Goal: Task Accomplishment & Management: Manage account settings

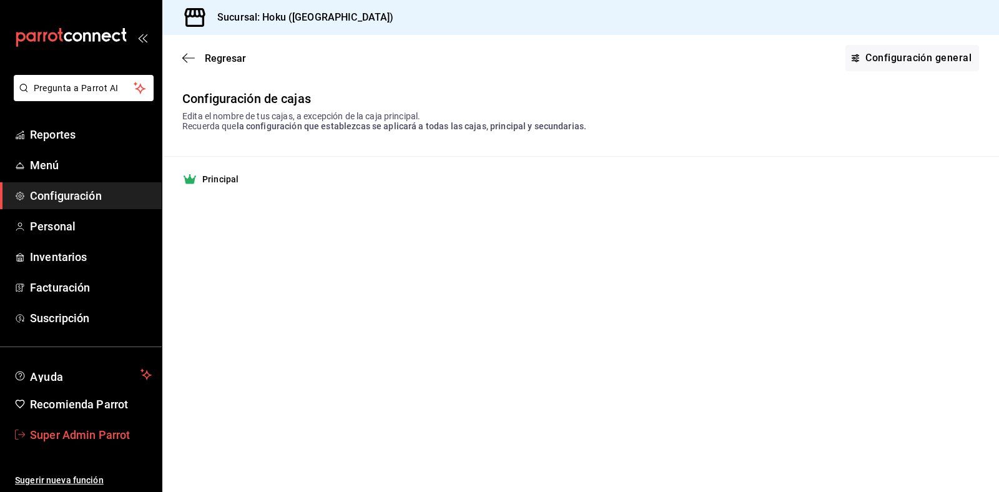
click at [58, 435] on span "Super Admin Parrot" at bounding box center [91, 434] width 122 height 17
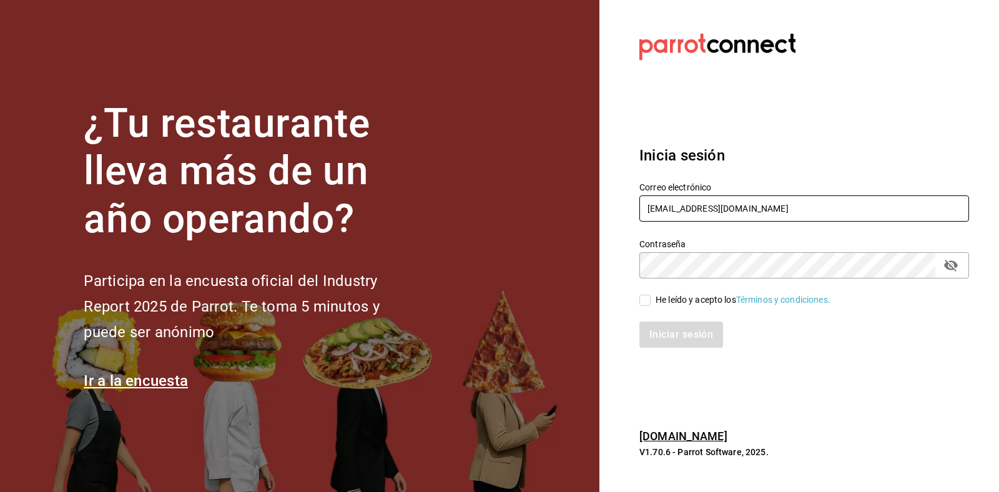
drag, startPoint x: 751, startPoint y: 211, endPoint x: 556, endPoint y: 198, distance: 195.1
click at [556, 198] on div "¿Tu restaurante lleva más de un año operando? Participa en la encuesta oficial …" at bounding box center [499, 246] width 999 height 492
type input "l"
type input "[EMAIL_ADDRESS][DOMAIN_NAME]"
click at [643, 298] on input "He leído y acepto los Términos y condiciones." at bounding box center [644, 300] width 11 height 11
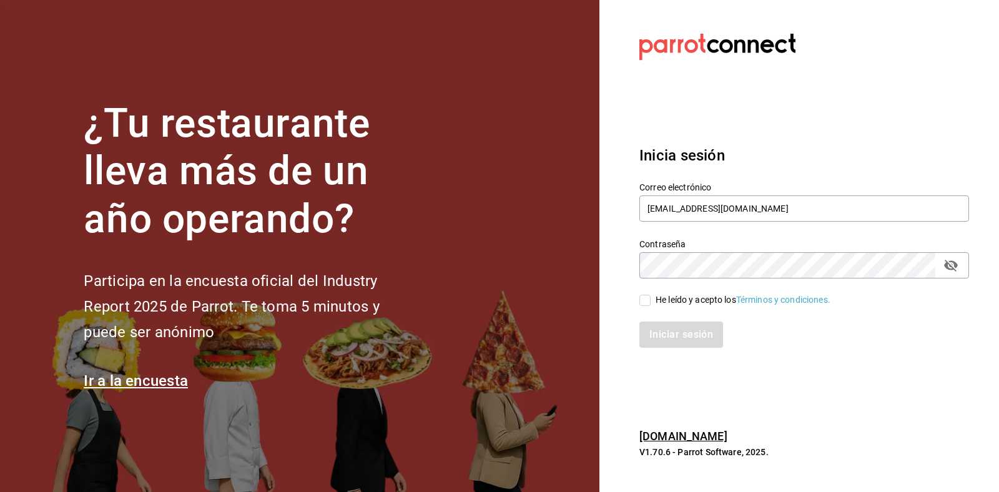
checkbox input "true"
click at [665, 328] on button "Iniciar sesión" at bounding box center [681, 334] width 85 height 26
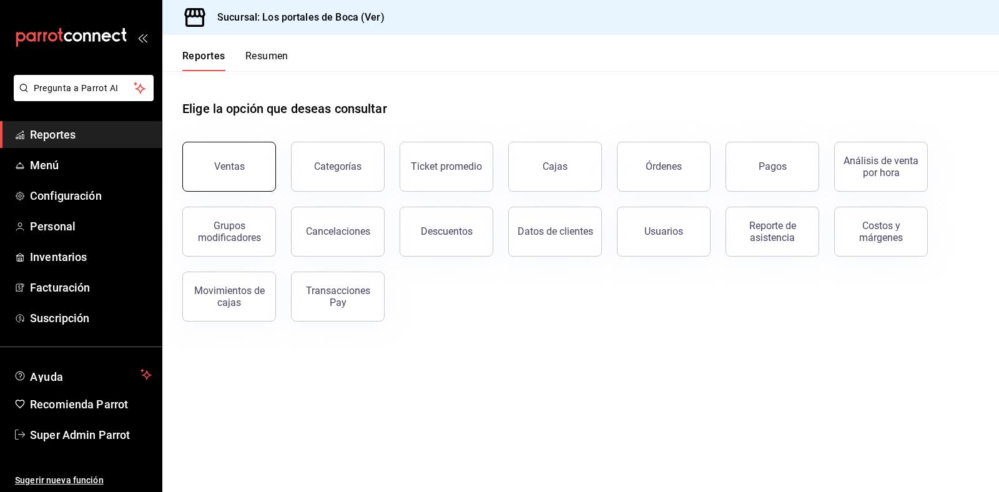
click at [200, 157] on button "Ventas" at bounding box center [229, 167] width 94 height 50
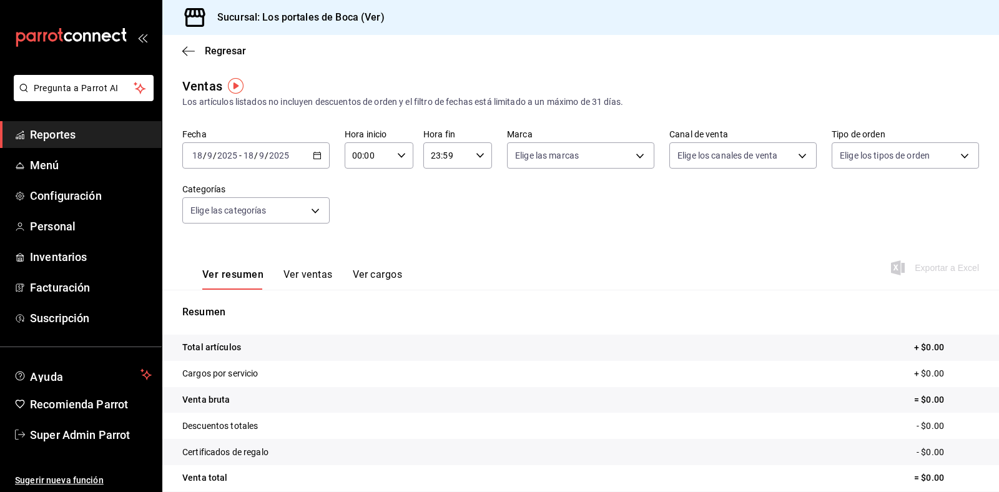
click at [300, 343] on tr "Total artículos + $0.00" at bounding box center [580, 348] width 836 height 26
click at [285, 153] on input "2025" at bounding box center [278, 155] width 21 height 10
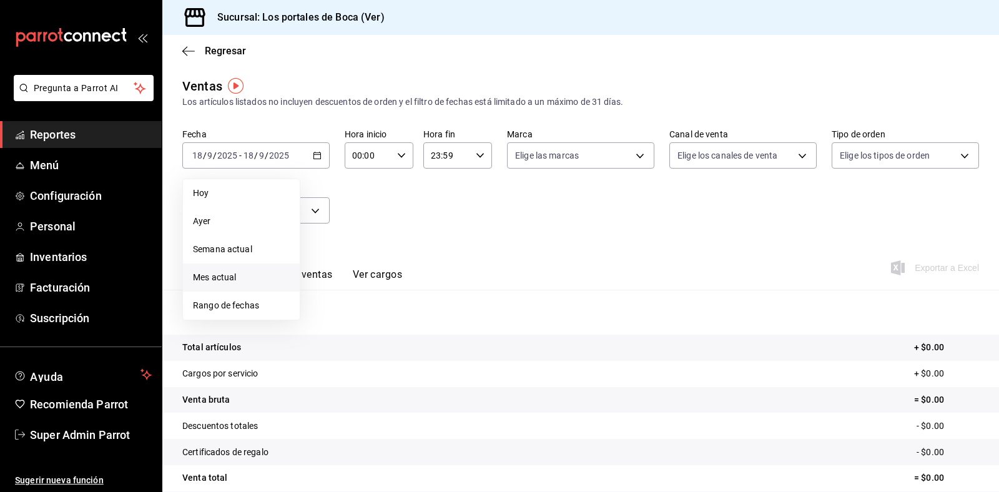
click at [247, 275] on span "Mes actual" at bounding box center [241, 277] width 97 height 13
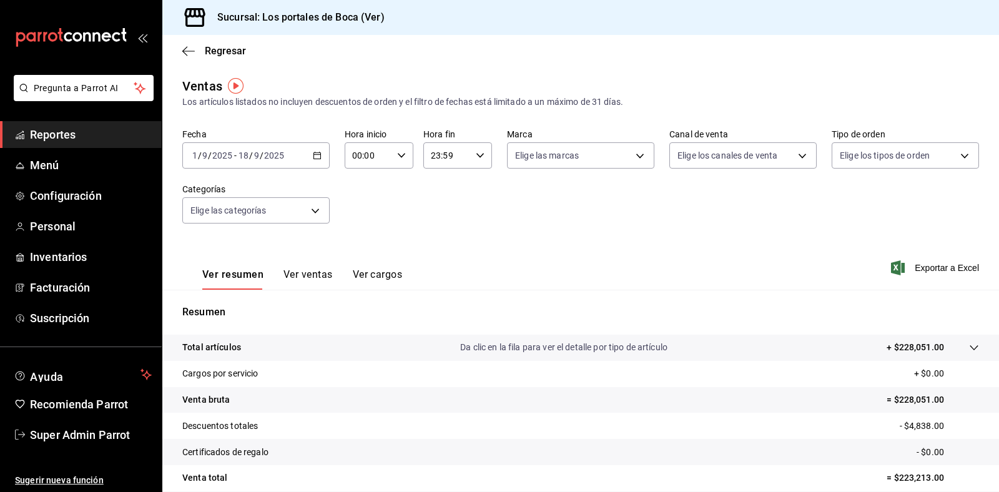
click at [470, 359] on tr "Total artículos Da clic en la fila para ver el detalle por tipo de artículo + $…" at bounding box center [580, 348] width 836 height 26
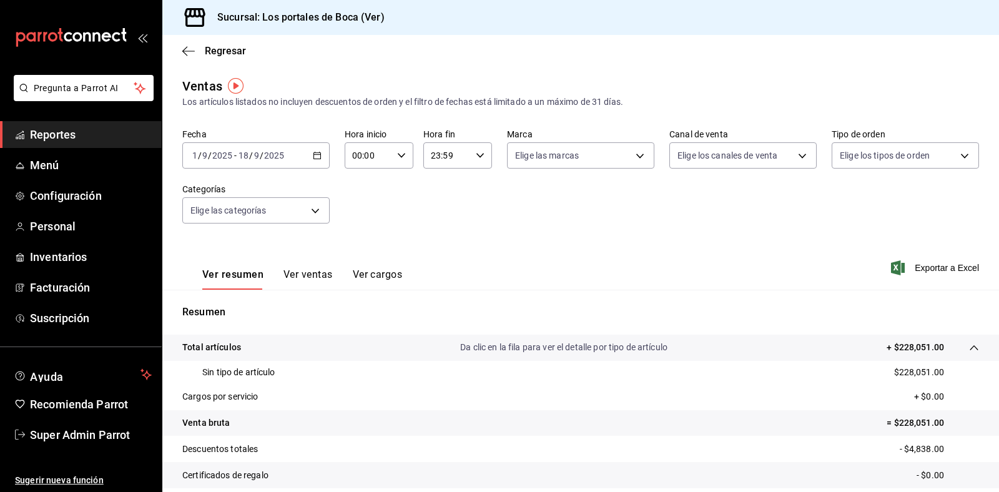
click at [470, 359] on tr "Total artículos Da clic en la fila para ver el detalle por tipo de artículo + $…" at bounding box center [580, 348] width 836 height 26
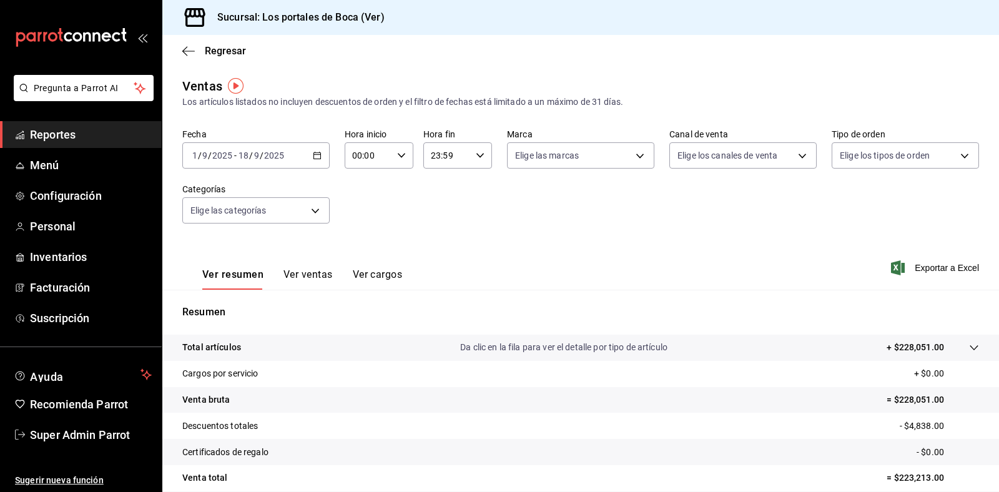
click at [465, 354] on tr "Total artículos Da clic en la fila para ver el detalle por tipo de artículo + $…" at bounding box center [580, 348] width 836 height 26
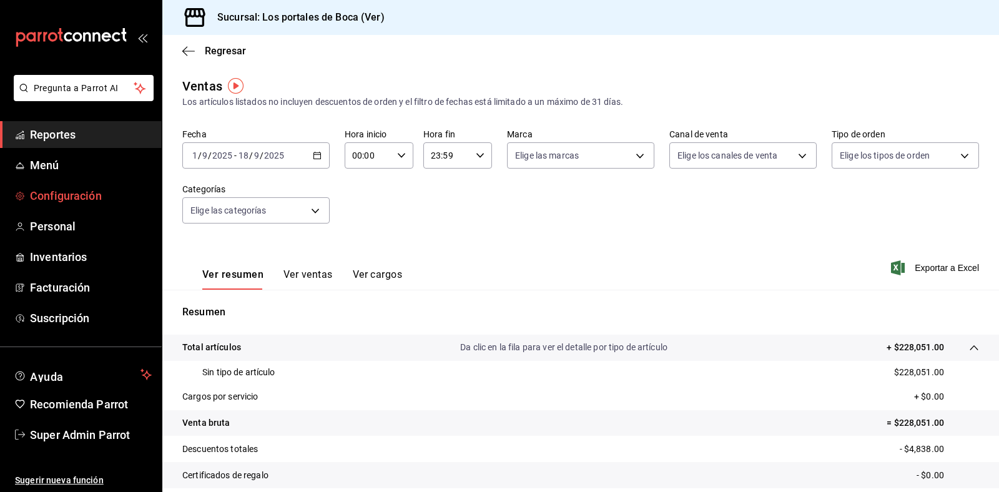
click at [71, 192] on span "Configuración" at bounding box center [91, 195] width 122 height 17
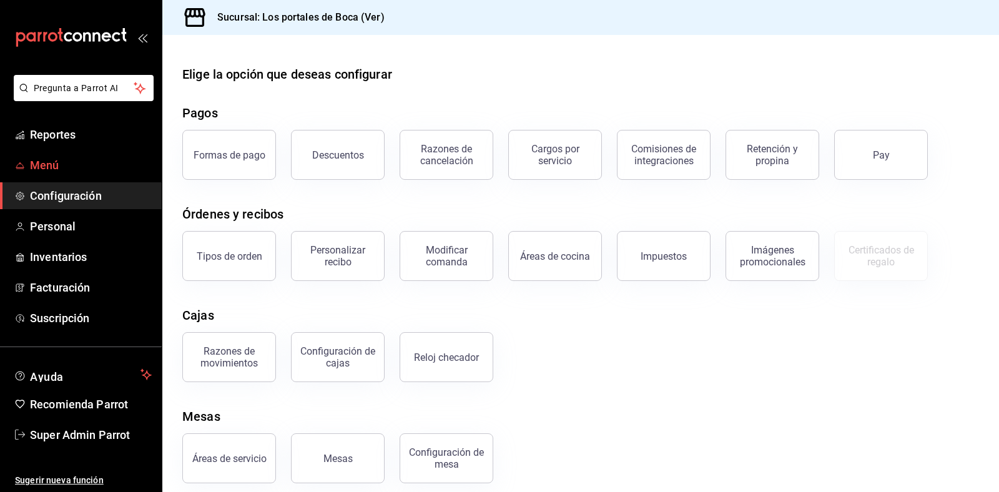
click at [64, 157] on span "Menú" at bounding box center [91, 165] width 122 height 17
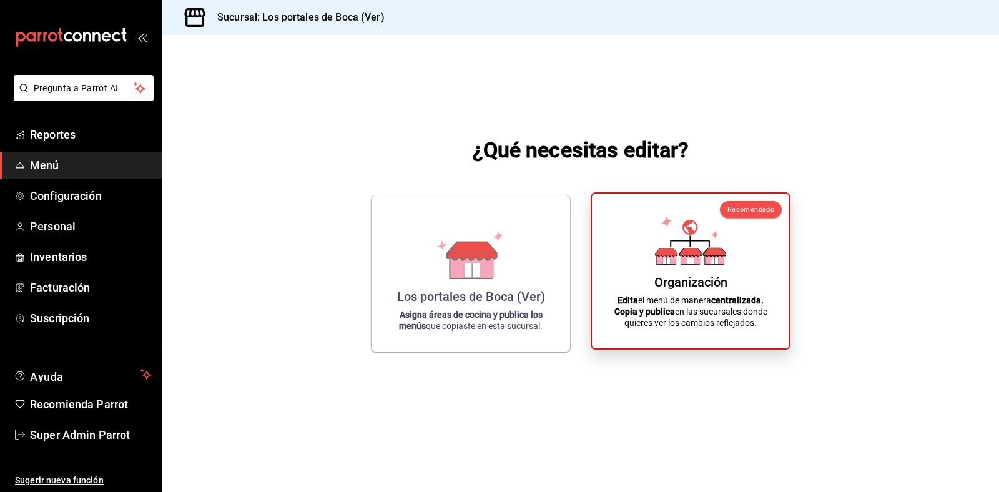
click at [700, 268] on div "Organización Edita el menú de manera centralizada. Copia y publica en las sucur…" at bounding box center [690, 270] width 167 height 135
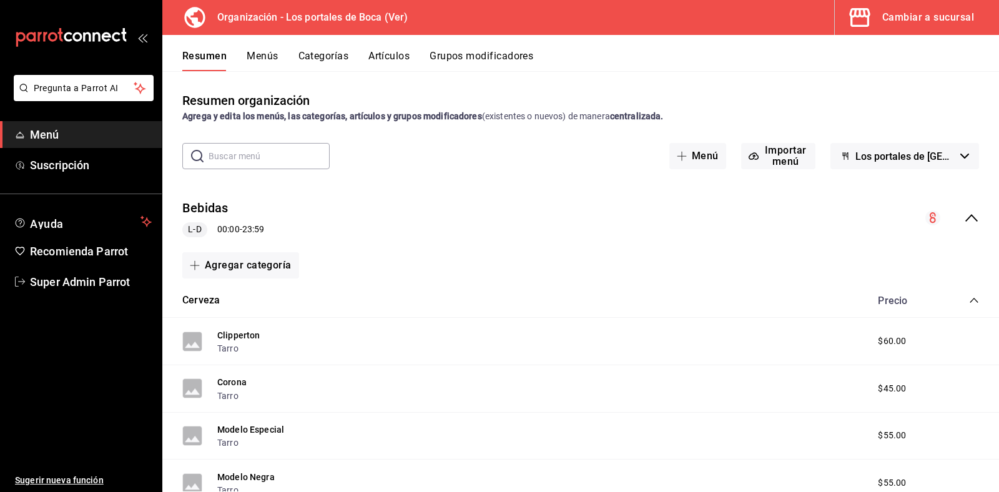
click at [375, 77] on div "Resumen organización Agrega y edita los menús, las categorías, artículos y grup…" at bounding box center [580, 281] width 836 height 420
click at [384, 66] on button "Artículos" at bounding box center [388, 60] width 41 height 21
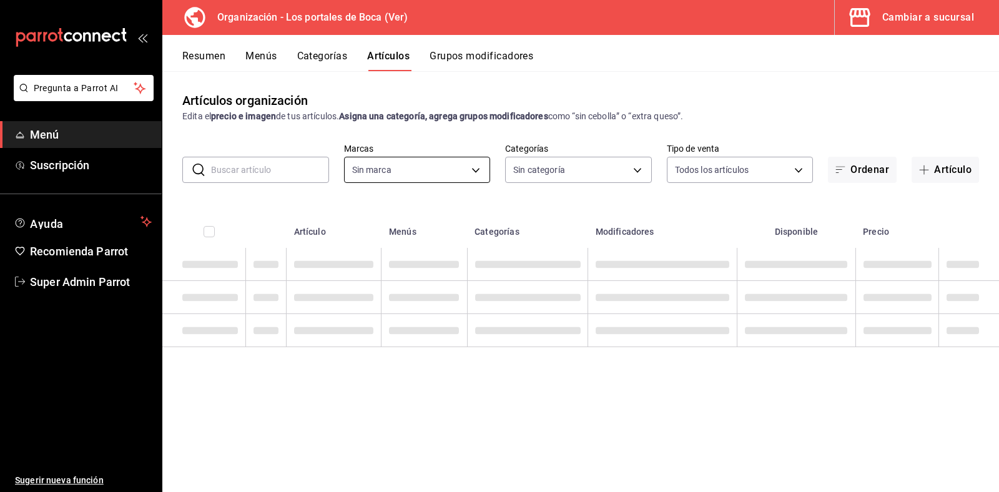
type input "b5ad986e-3551-40cf-bef2-a4391ef287b1"
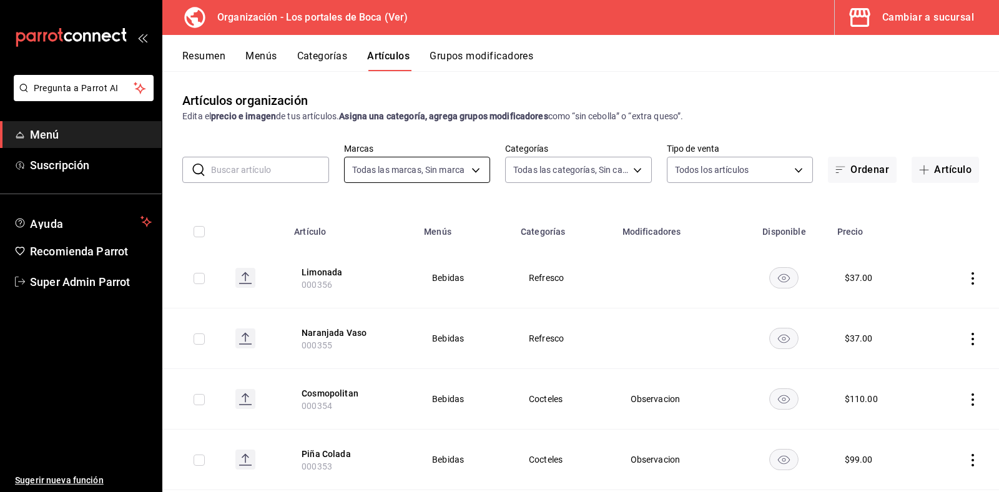
type input "3cb1c7d1-b678-45f1-8822-fafdb096e822,8b9dcd1e-86ce-40be-9bc7-b5ff9750edb9,ba916…"
click at [462, 167] on body "Pregunta a Parrot AI Menú Suscripción Ayuda Recomienda Parrot Super Admin Parro…" at bounding box center [499, 246] width 999 height 492
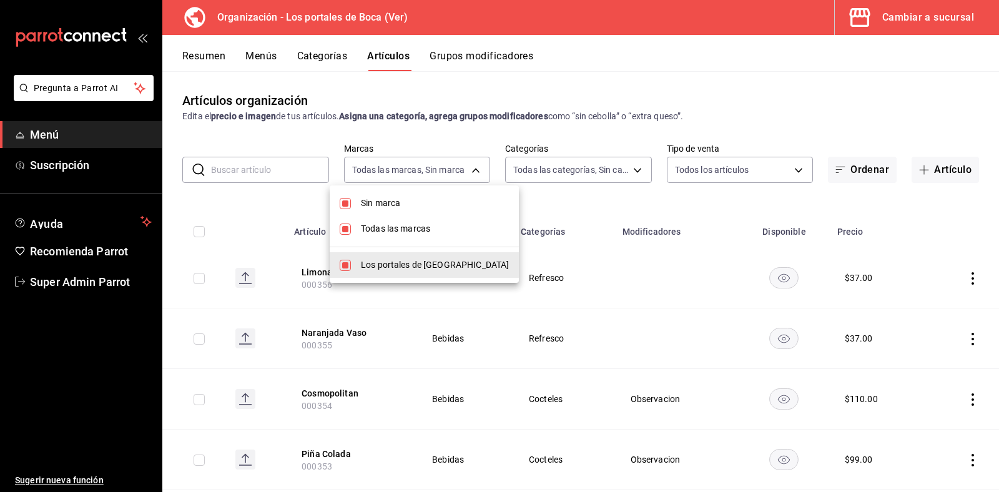
click at [556, 170] on div at bounding box center [499, 246] width 999 height 492
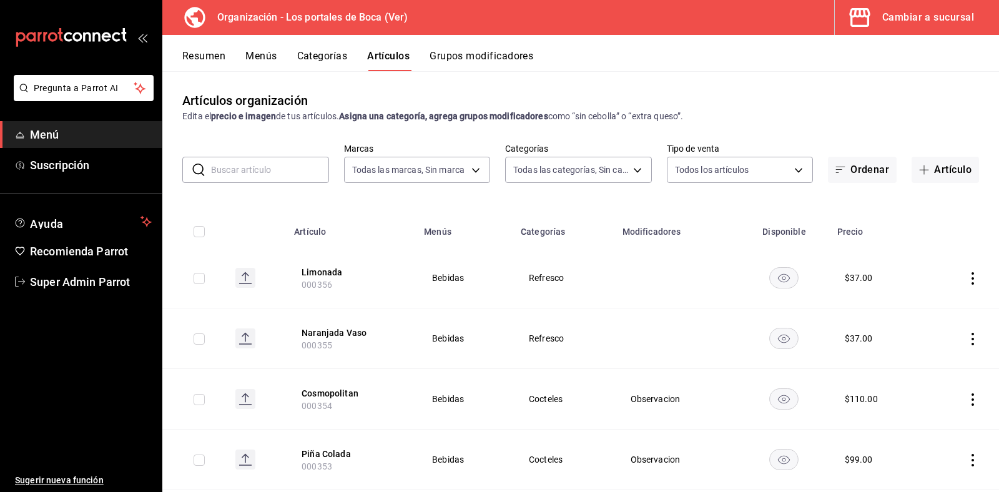
click at [556, 170] on body "Pregunta a Parrot AI Menú Suscripción Ayuda Recomienda Parrot Super Admin Parro…" at bounding box center [499, 246] width 999 height 492
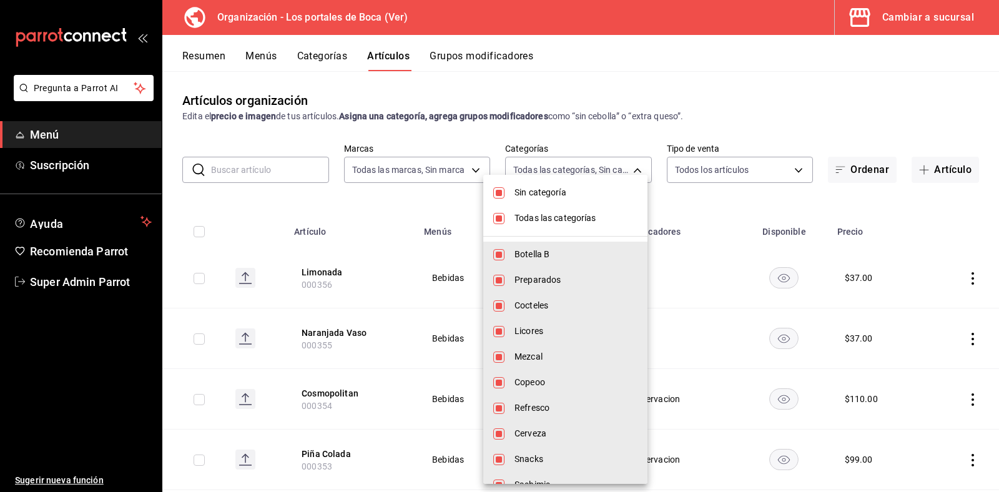
click at [534, 198] on span "Sin categoría" at bounding box center [575, 192] width 123 height 13
checkbox input "false"
click at [497, 211] on li "Todas las categorías" at bounding box center [565, 218] width 164 height 26
checkbox input "false"
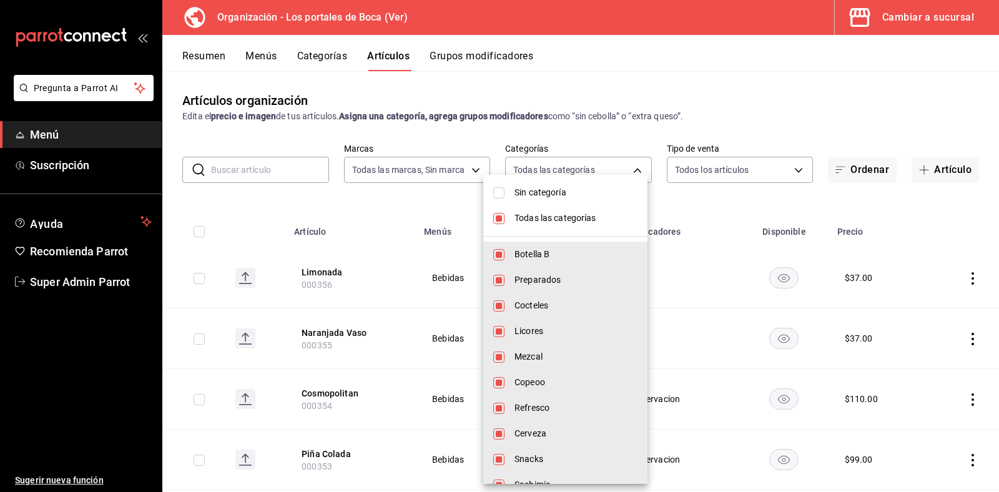
checkbox input "false"
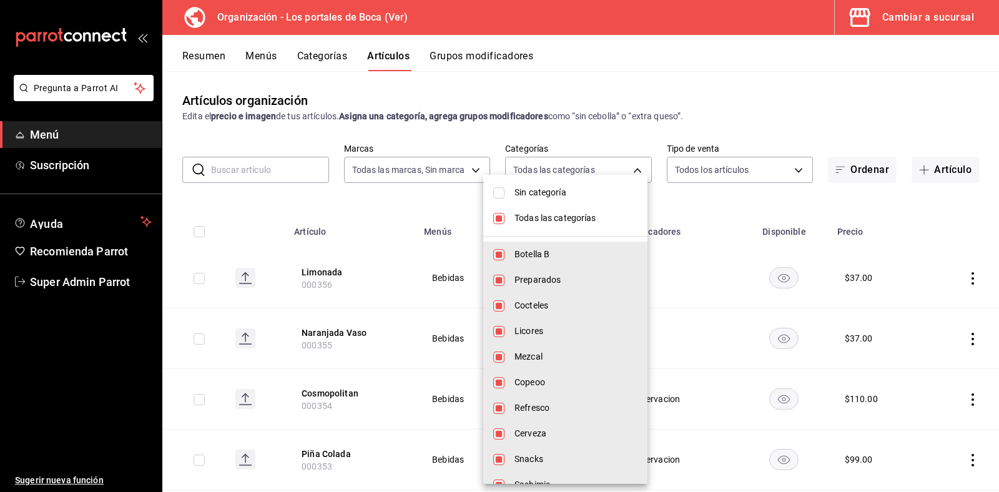
checkbox input "false"
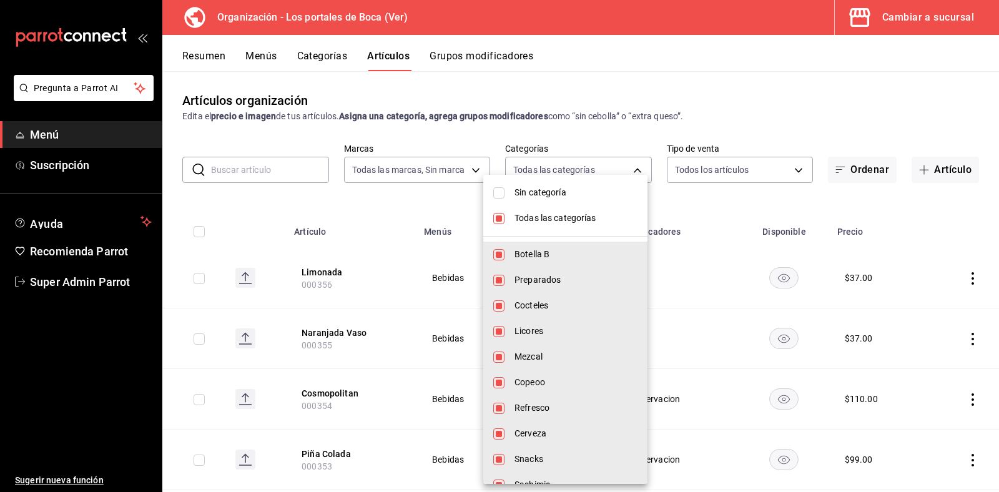
checkbox input "false"
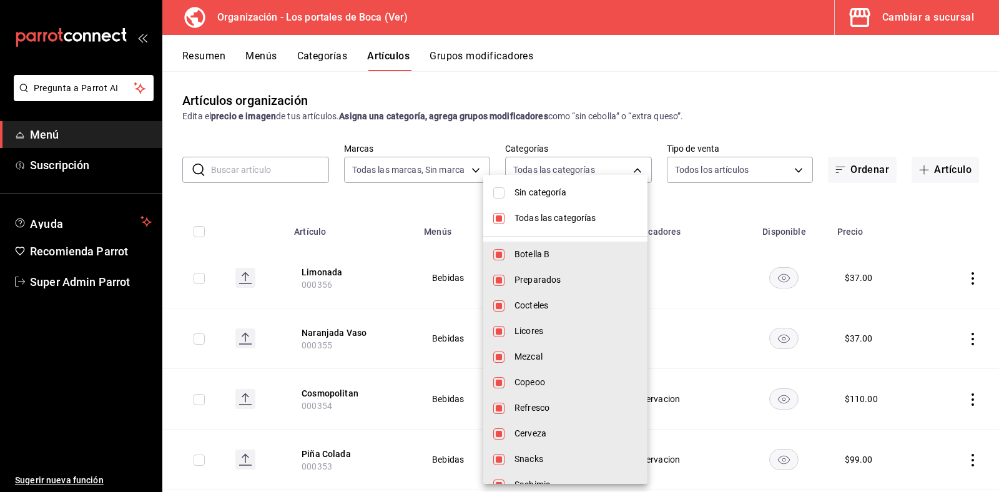
checkbox input "false"
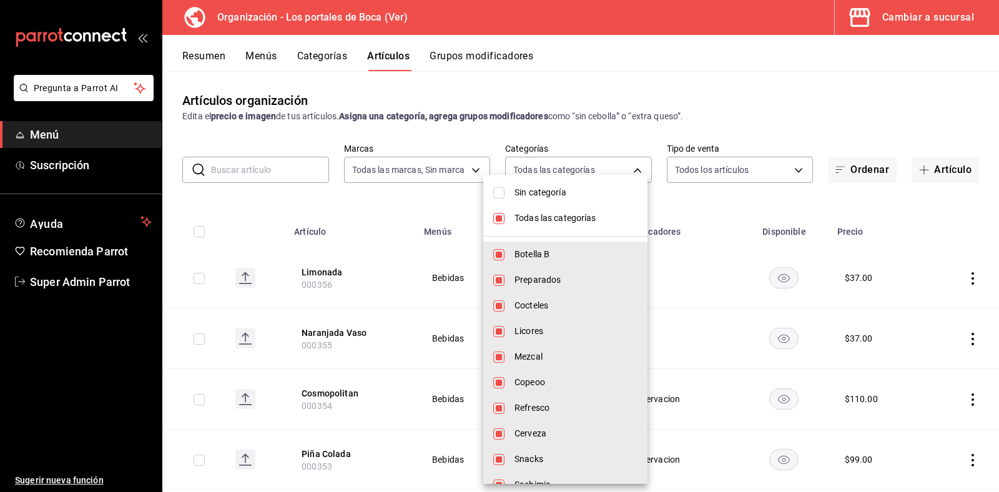
checkbox input "false"
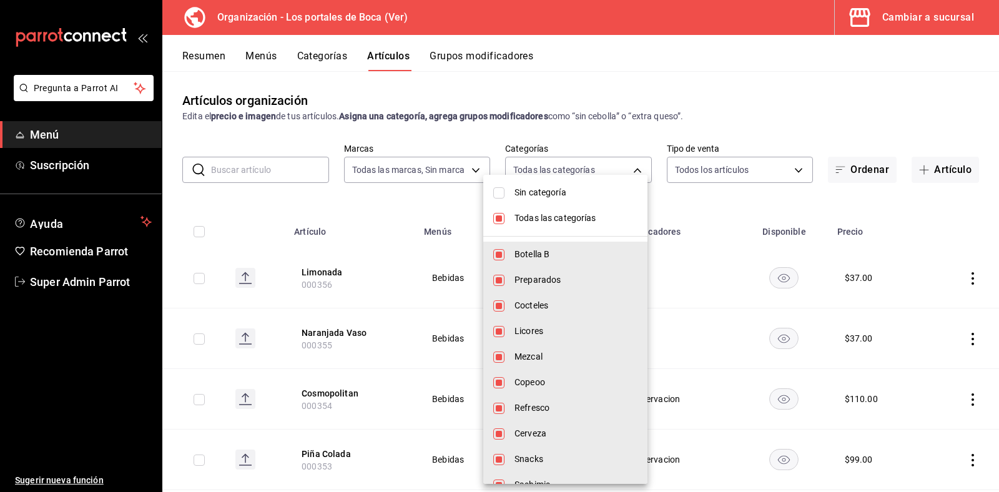
checkbox input "false"
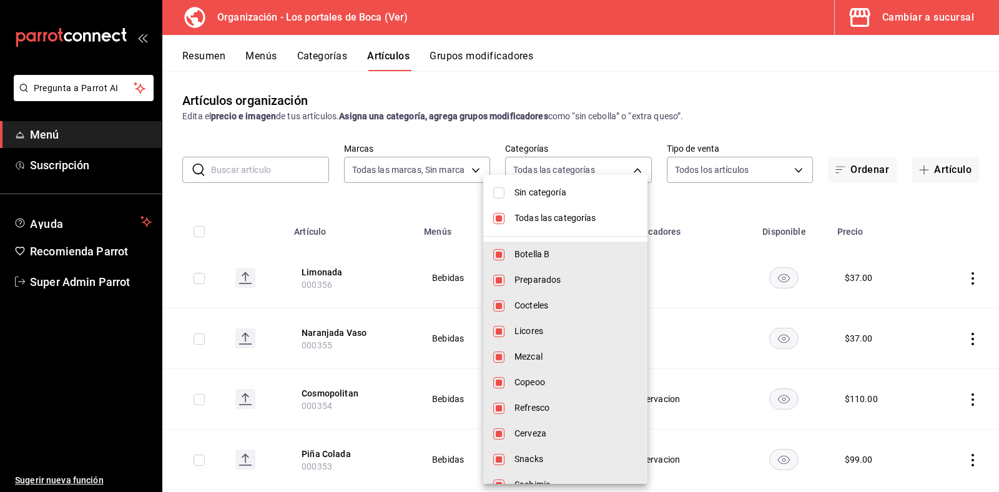
checkbox input "false"
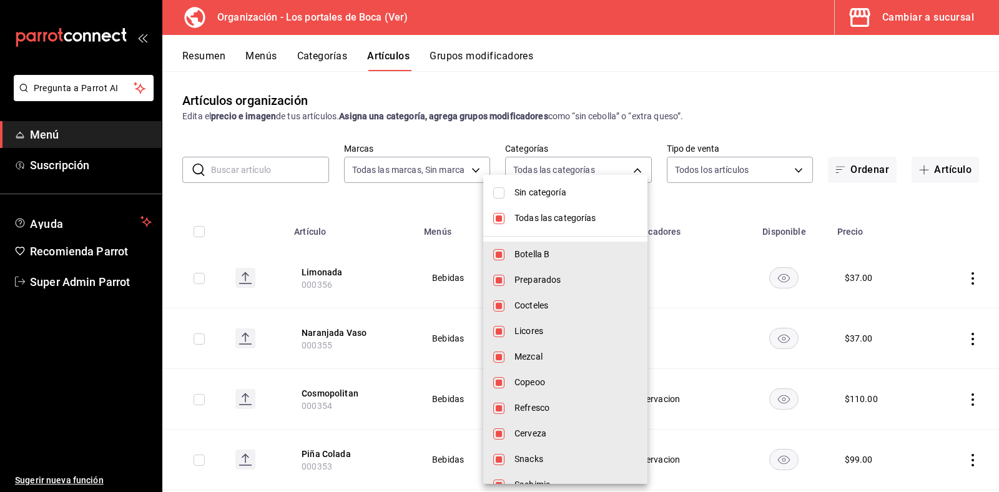
checkbox input "false"
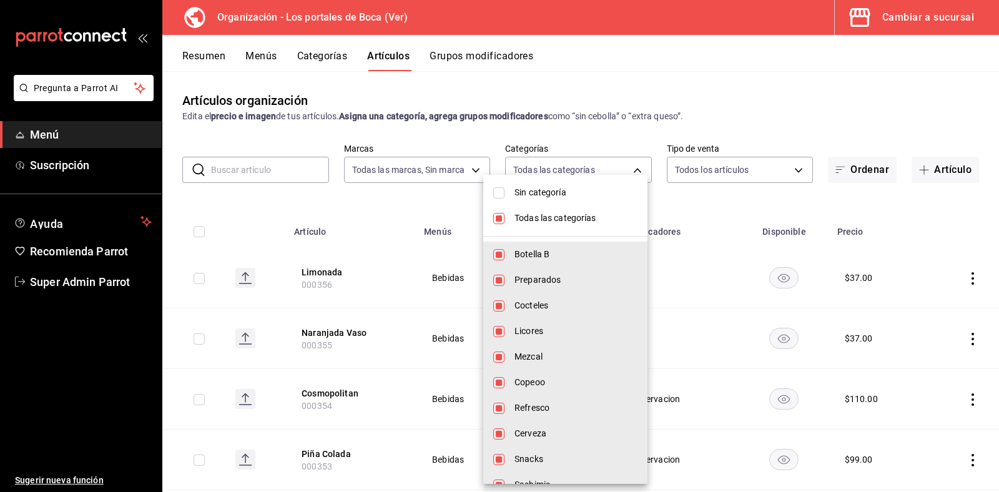
checkbox input "false"
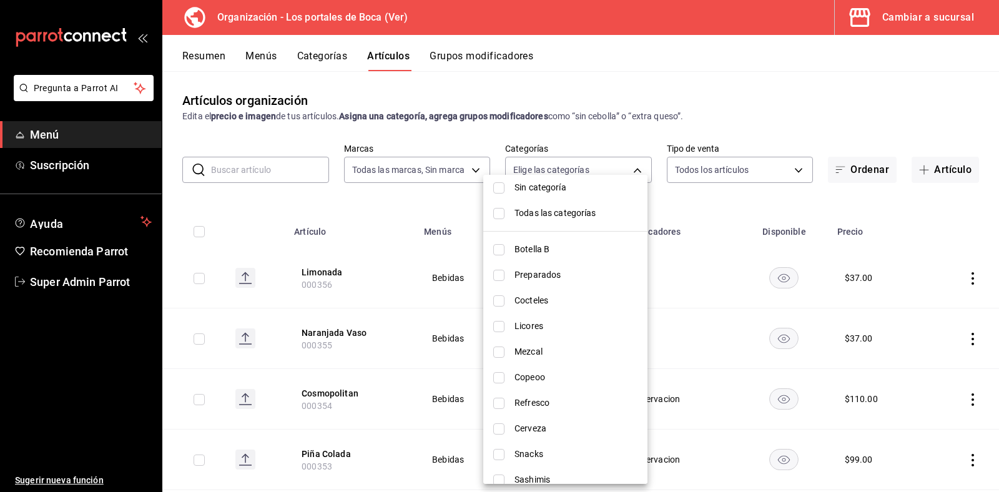
scroll to position [7, 0]
click at [501, 322] on input "checkbox" at bounding box center [498, 324] width 11 height 11
checkbox input "true"
type input "1e340188-459c-4ba0-b83a-3da8aa0de07c"
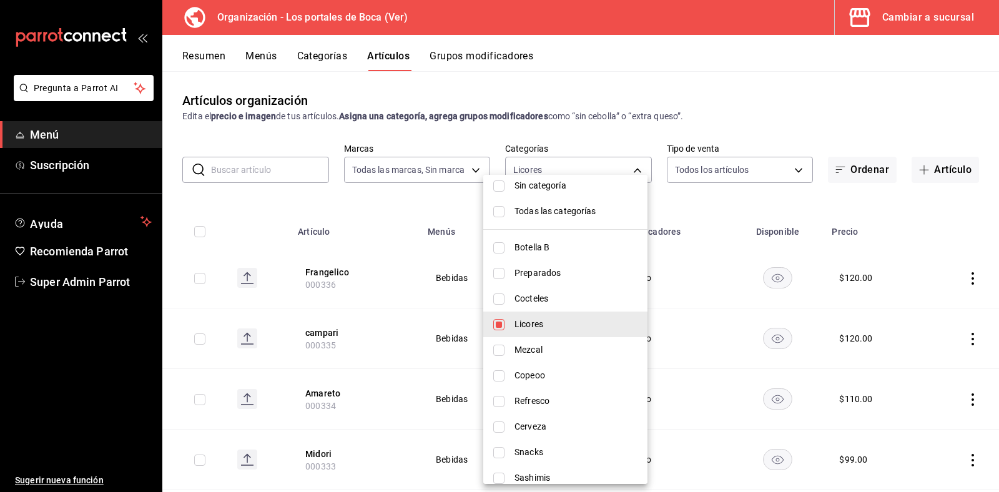
click at [724, 94] on div at bounding box center [499, 246] width 999 height 492
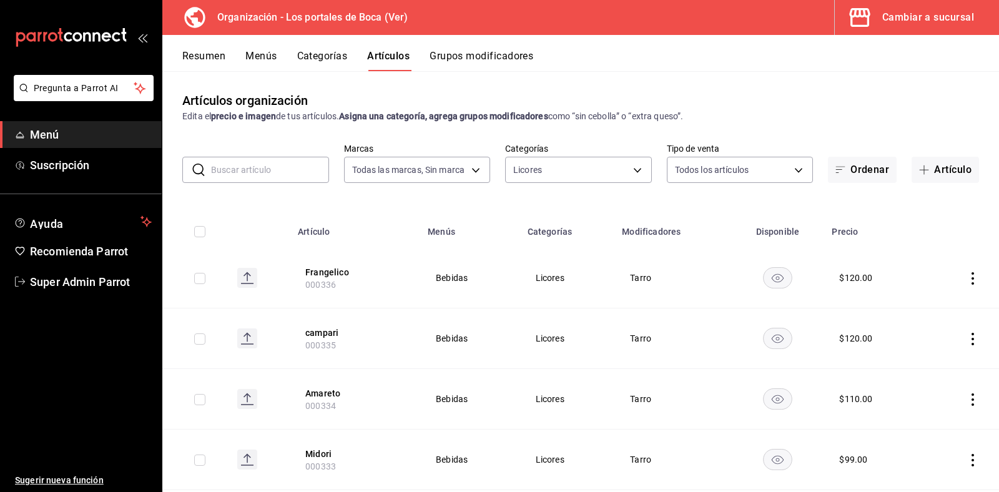
click at [200, 232] on input "checkbox" at bounding box center [199, 231] width 11 height 11
checkbox input "true"
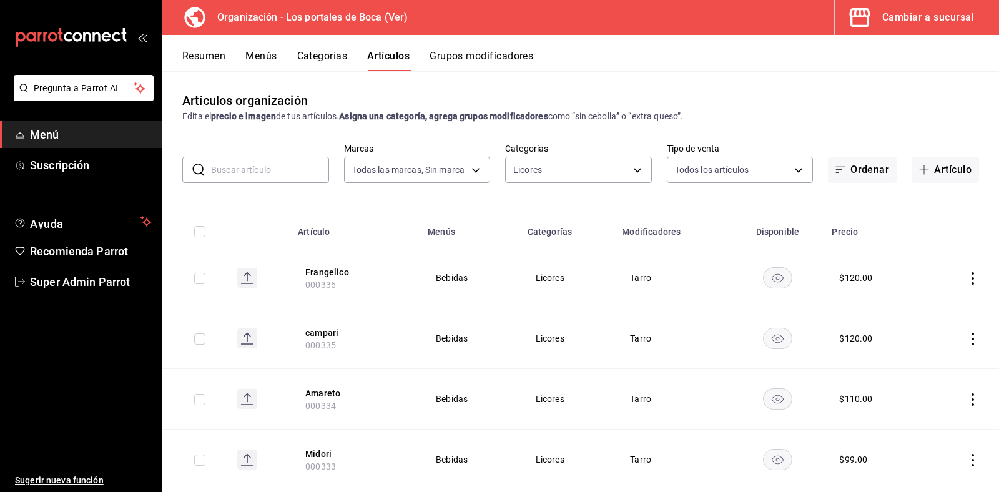
checkbox input "true"
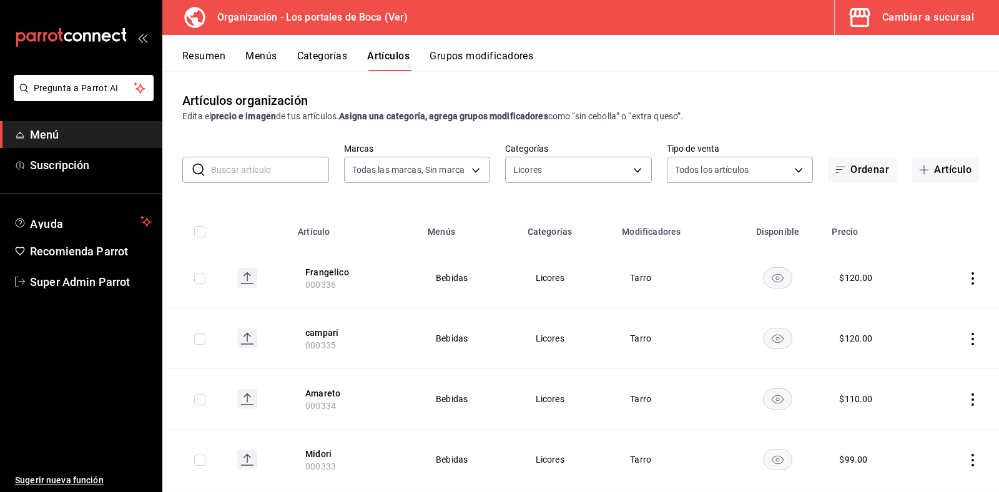
checkbox input "true"
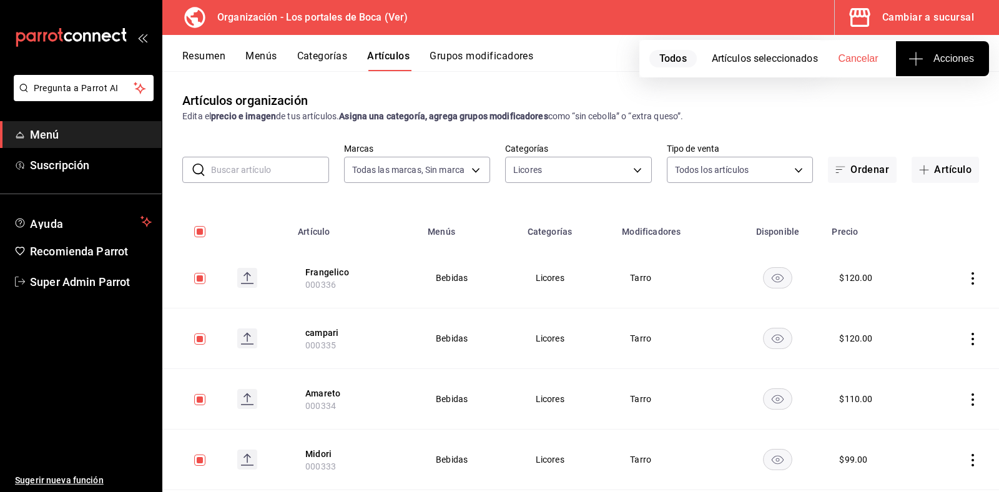
click at [665, 63] on span "Todos" at bounding box center [672, 58] width 47 height 17
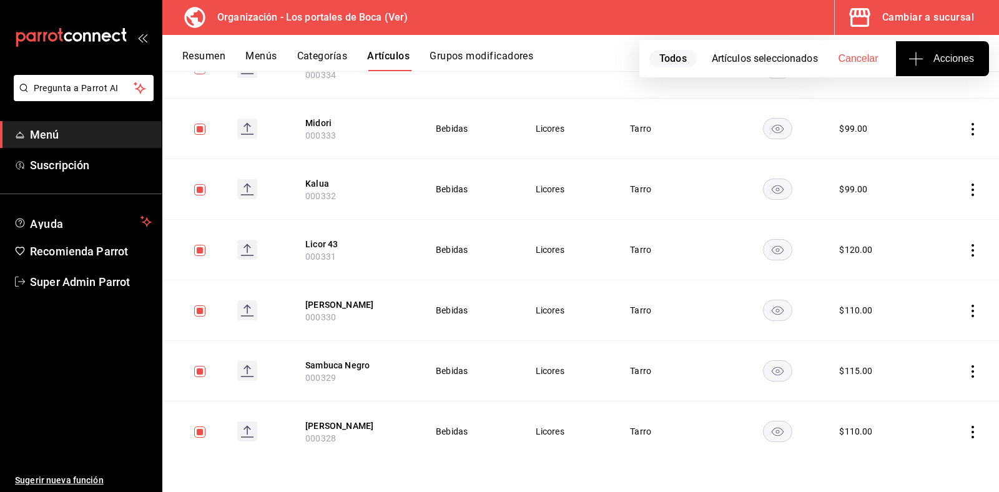
click at [927, 69] on button "Acciones" at bounding box center [942, 58] width 93 height 35
click at [912, 99] on span "Agregar tipo" at bounding box center [942, 97] width 74 height 13
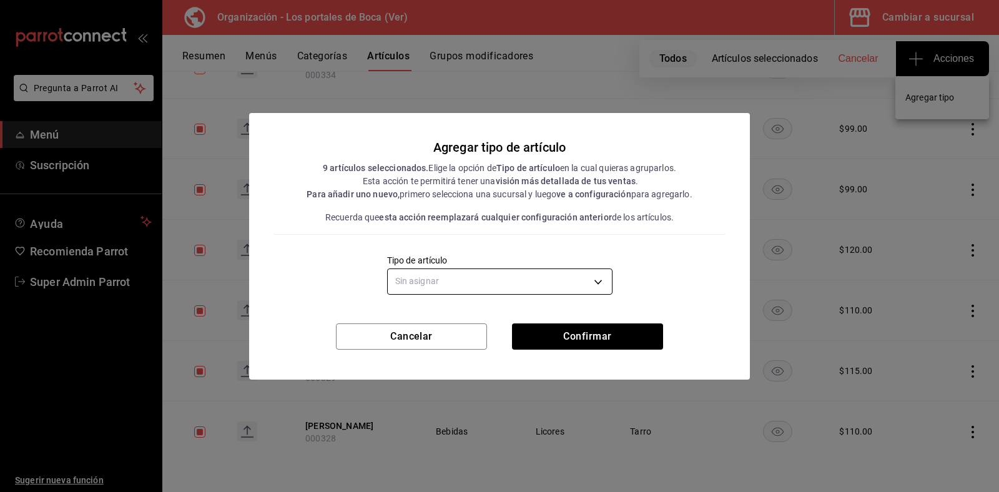
click at [487, 271] on body "Pregunta a Parrot AI Menú Suscripción Ayuda Recomienda Parrot Super Admin Parro…" at bounding box center [499, 246] width 999 height 492
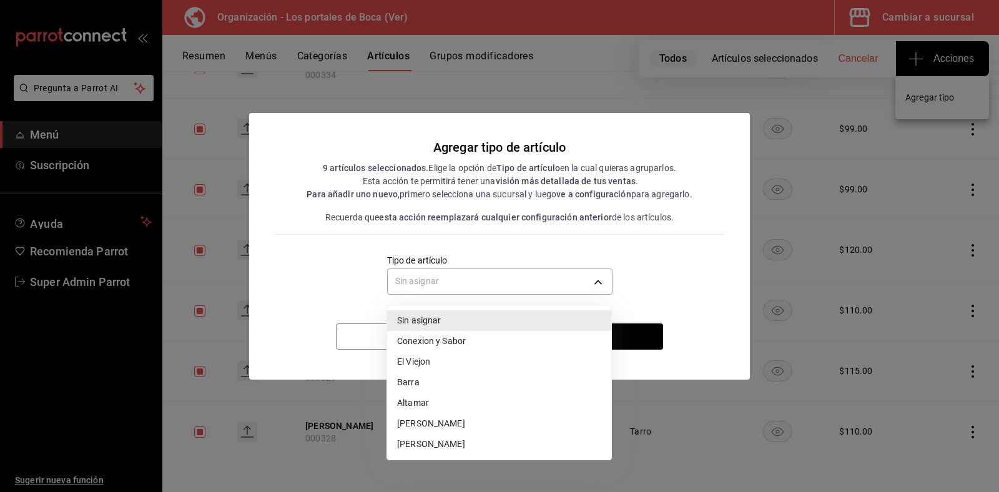
click at [437, 381] on li "Barra" at bounding box center [499, 382] width 224 height 21
type input "ff25c2b3-8e4e-4b97-80e4-2257db99d1ea"
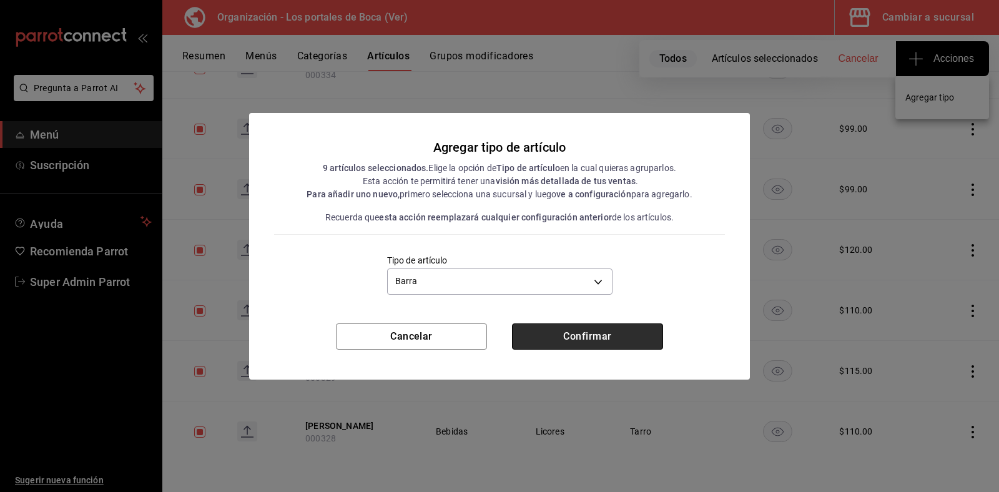
click at [567, 331] on button "Confirmar" at bounding box center [587, 336] width 151 height 26
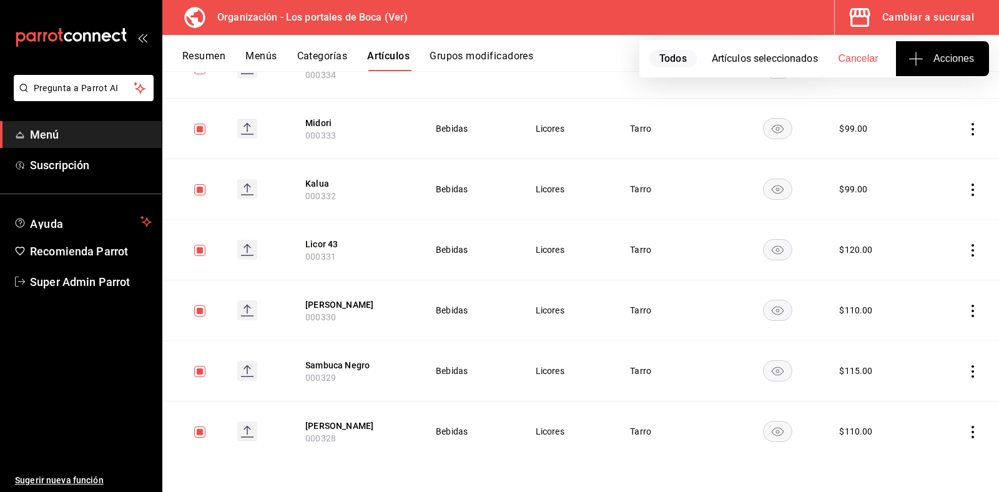
click at [323, 54] on button "Categorías" at bounding box center [322, 60] width 51 height 21
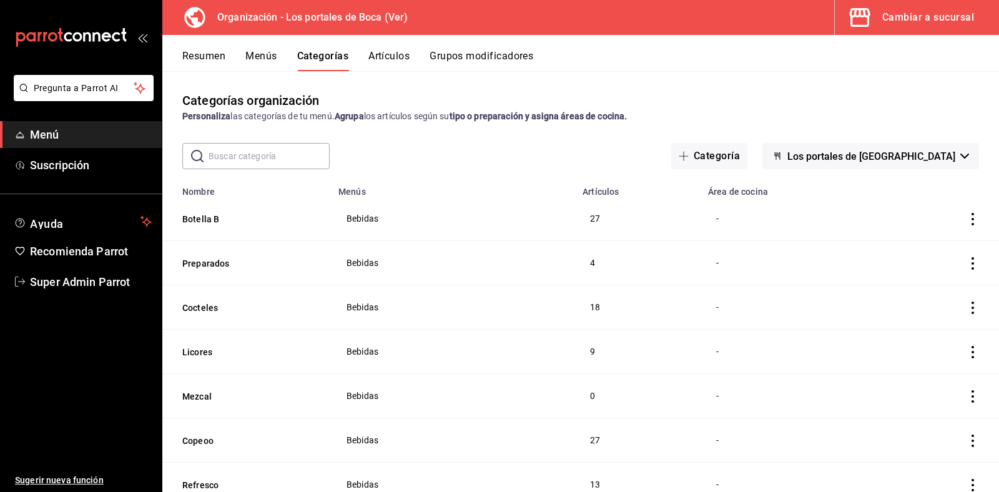
click at [398, 55] on button "Artículos" at bounding box center [388, 60] width 41 height 21
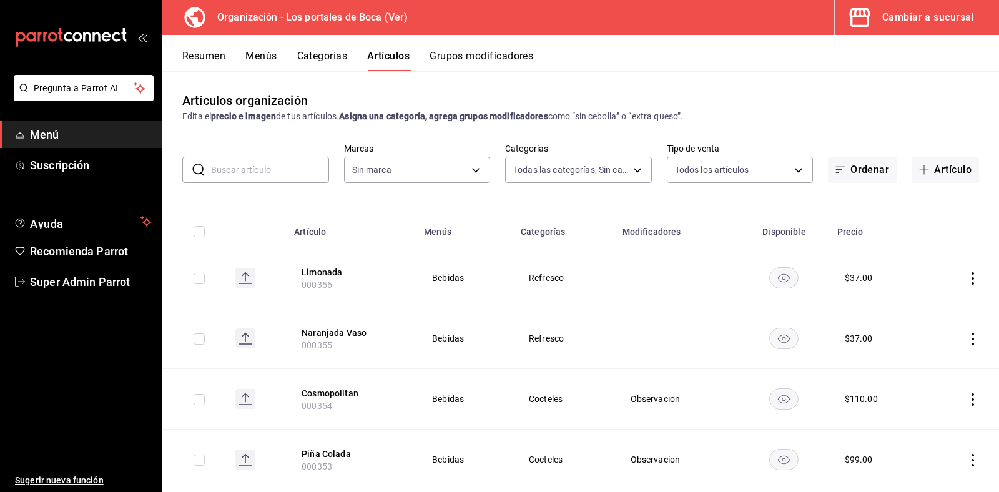
type input "3cb1c7d1-b678-45f1-8822-fafdb096e822,8b9dcd1e-86ce-40be-9bc7-b5ff9750edb9,ba916…"
type input "b5ad986e-3551-40cf-bef2-a4391ef287b1"
click at [619, 160] on body "Pregunta a Parrot AI Menú Suscripción Ayuda Recomienda Parrot Super Admin Parro…" at bounding box center [499, 246] width 999 height 492
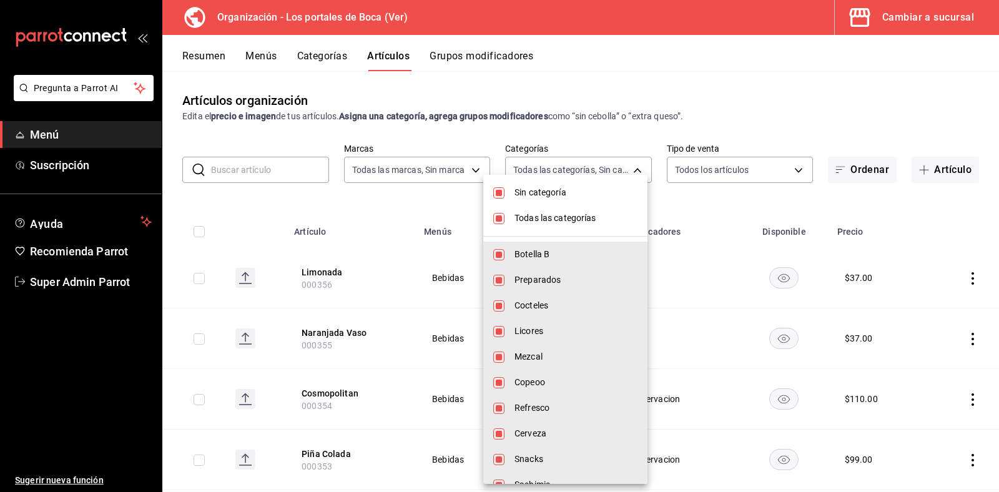
click at [914, 24] on div at bounding box center [499, 246] width 999 height 492
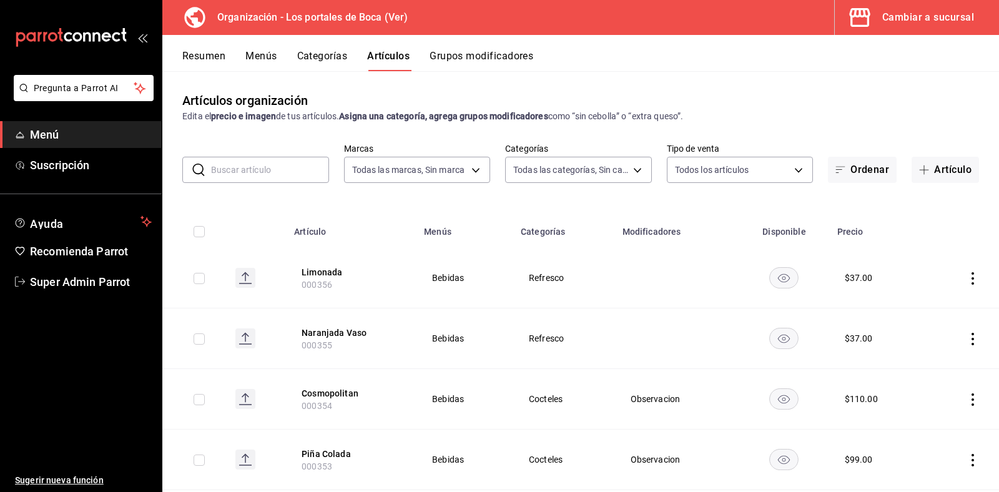
click at [912, 4] on button "Cambiar a sucursal" at bounding box center [911, 17] width 154 height 35
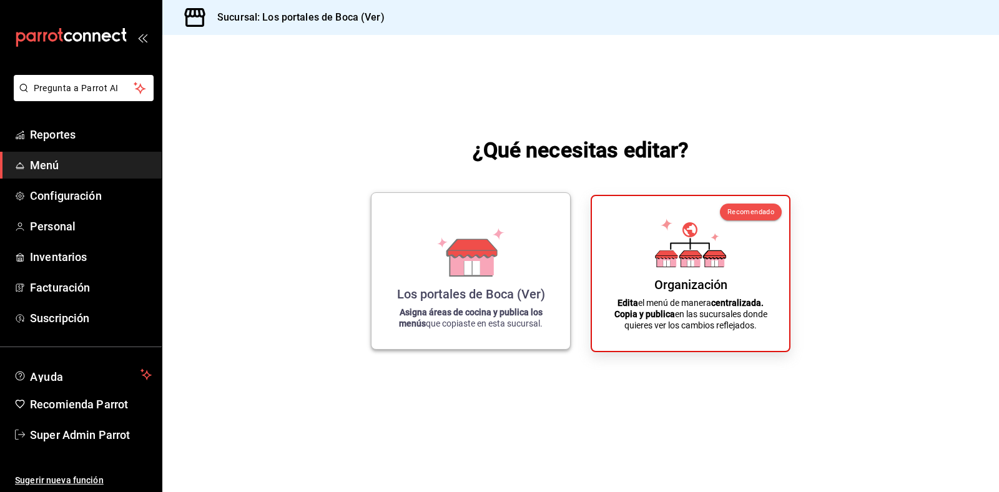
click at [465, 281] on div "Los portales de Boca (Ver) Asigna áreas de cocina y publica los menús que copia…" at bounding box center [470, 271] width 169 height 136
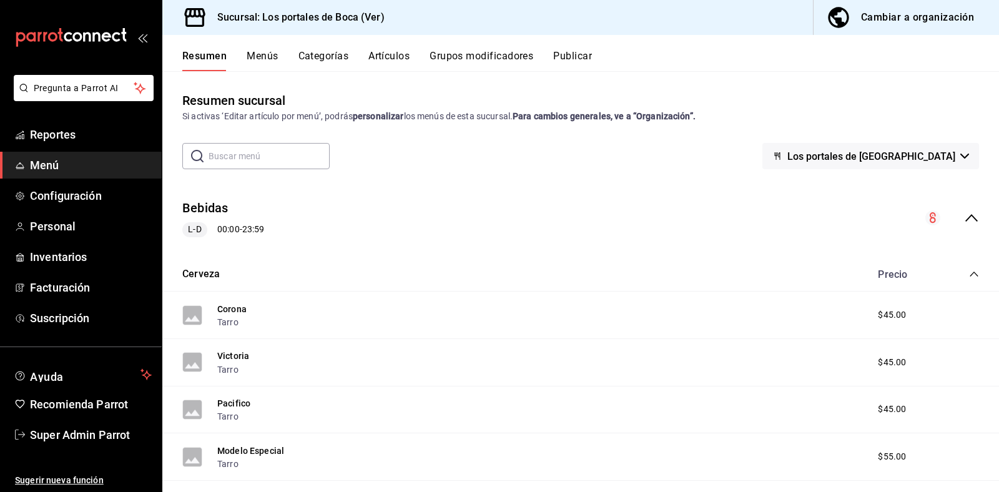
click at [376, 67] on button "Artículos" at bounding box center [388, 60] width 41 height 21
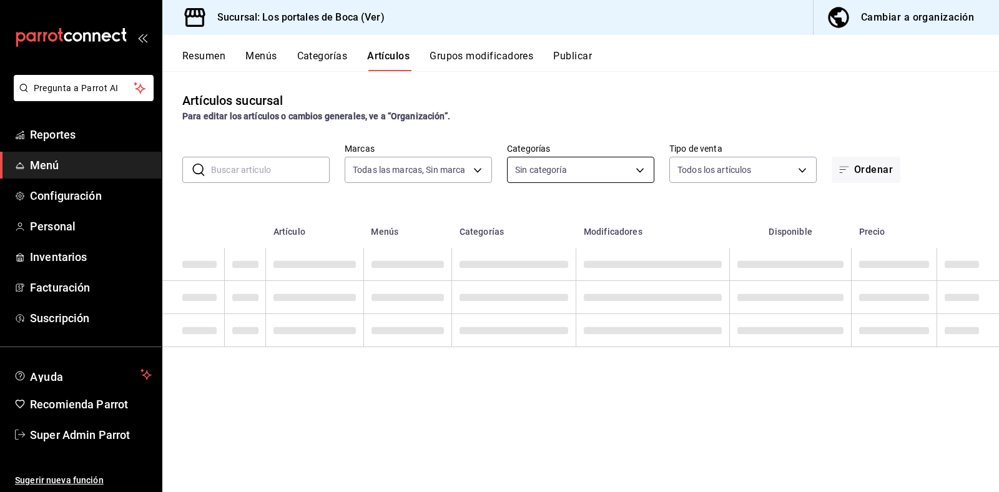
type input "3d32fec7-31fa-41a3-8b0d-c50462704563"
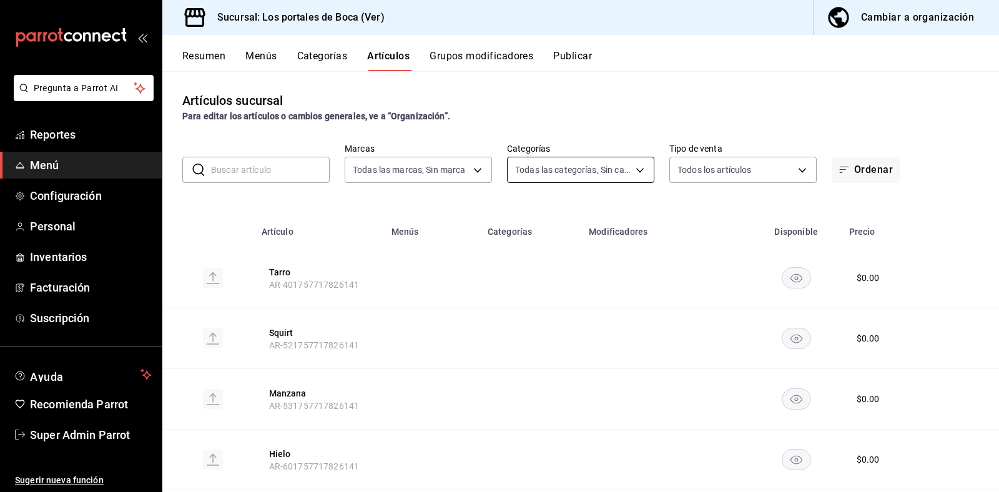
type input "1b6c659a-7616-4a54-8daa-e4eef18bc885,f35d1a42-00a0-464d-bd65-64b7e21a5f61,419ce…"
click at [568, 163] on body "Pregunta a Parrot AI Reportes Menú Configuración Personal Inventarios Facturaci…" at bounding box center [499, 246] width 999 height 492
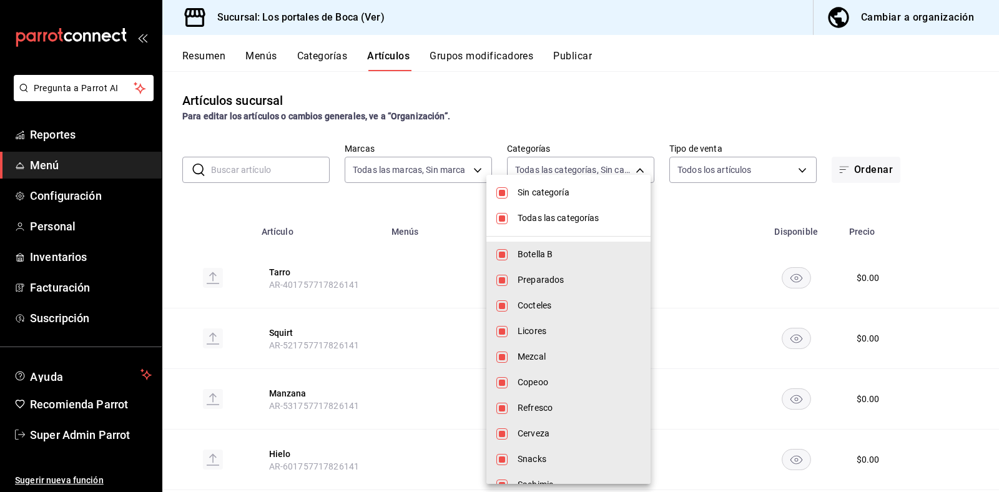
click at [198, 282] on div at bounding box center [499, 246] width 999 height 492
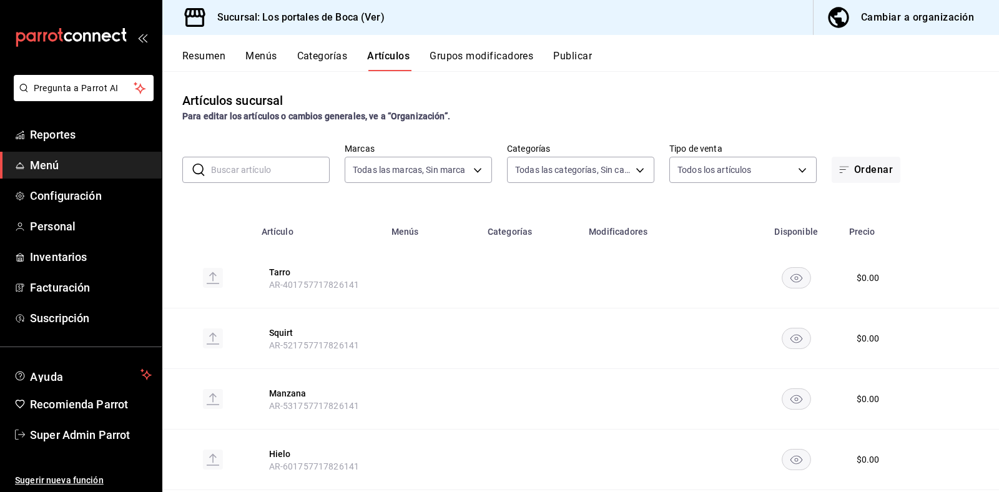
click at [213, 281] on rect at bounding box center [213, 278] width 20 height 20
drag, startPoint x: 208, startPoint y: 278, endPoint x: 379, endPoint y: 241, distance: 174.9
click at [311, 197] on div "Artículos sucursal Para editar los artículos o cambios generales, ve a “Organiz…" at bounding box center [580, 281] width 836 height 420
click at [92, 178] on ul "Reportes Menú Configuración Personal Inventarios Facturación Suscripción" at bounding box center [81, 226] width 162 height 210
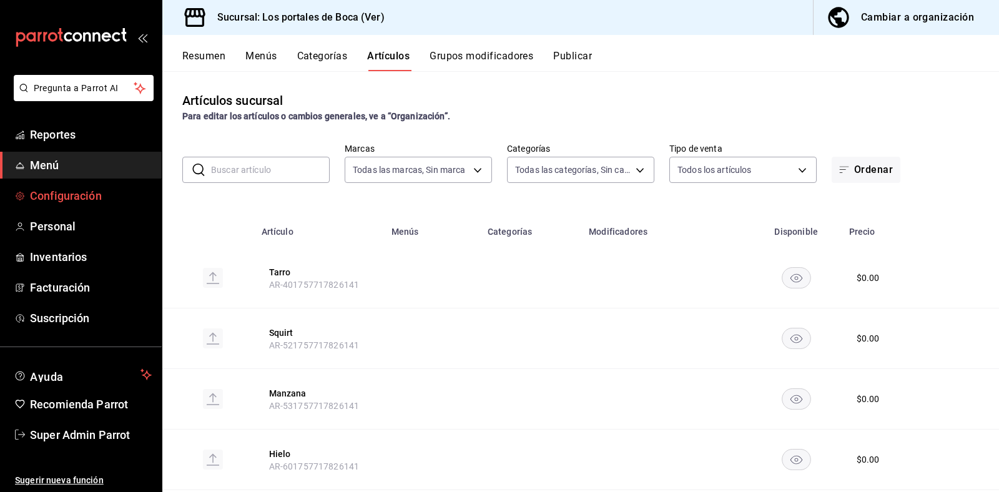
click at [70, 185] on link "Configuración" at bounding box center [81, 195] width 162 height 27
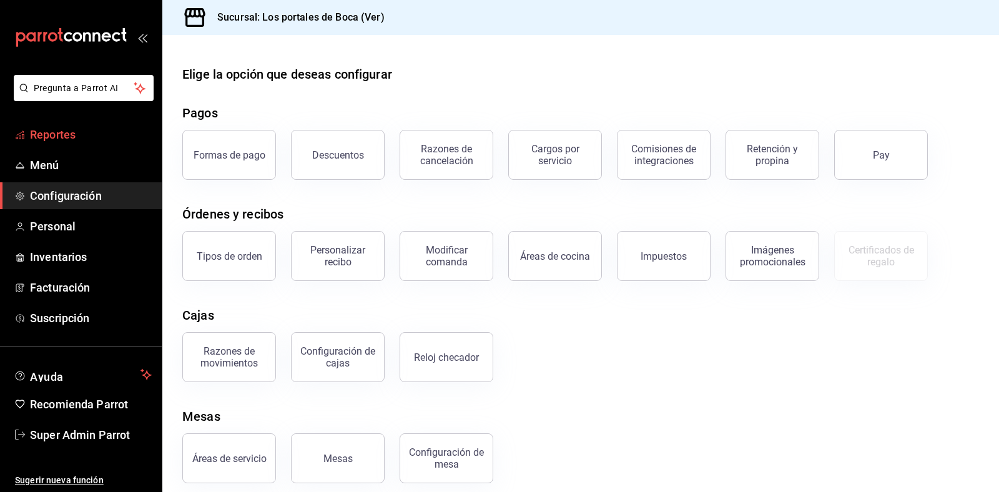
click at [67, 140] on span "Reportes" at bounding box center [91, 134] width 122 height 17
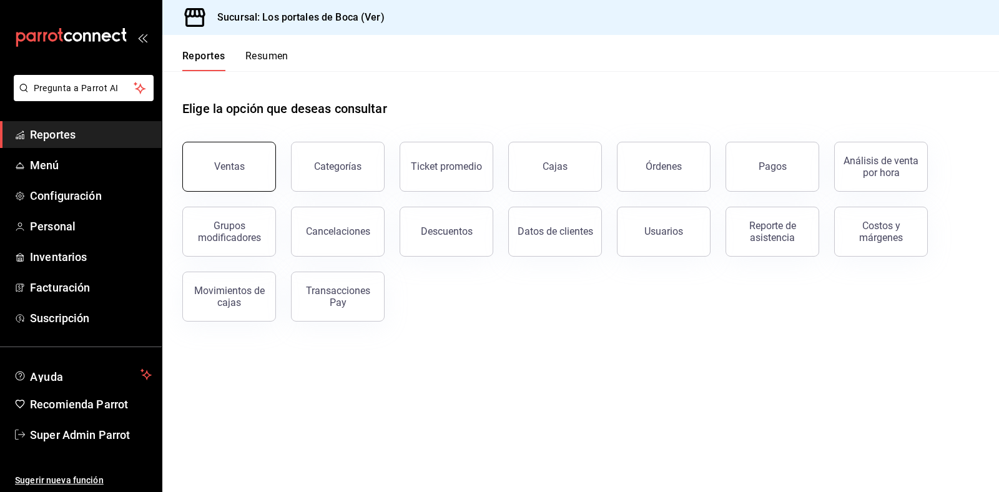
click at [223, 177] on button "Ventas" at bounding box center [229, 167] width 94 height 50
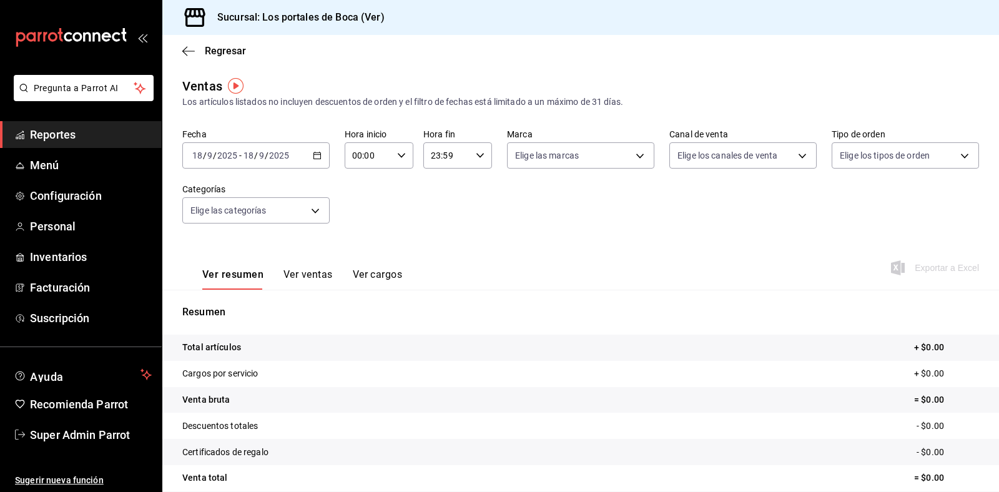
click at [243, 140] on div "Fecha 2025-09-18 18 / 9 / 2025 - 2025-09-18 18 / 9 / 2025" at bounding box center [255, 149] width 147 height 40
click at [239, 150] on span "-" at bounding box center [240, 155] width 2 height 10
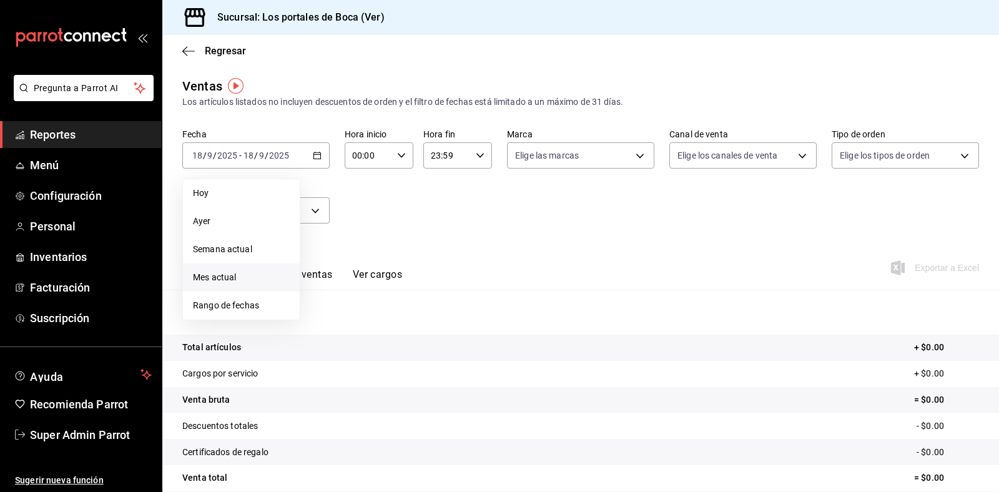
click at [232, 278] on span "Mes actual" at bounding box center [241, 277] width 97 height 13
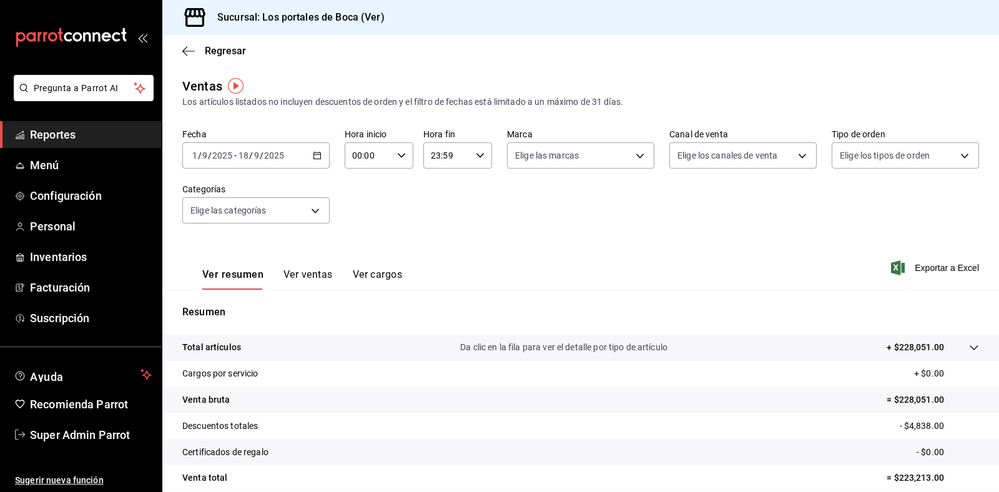
click at [421, 344] on div "Total artículos Da clic en la fila para ver el detalle por tipo de artículo + $…" at bounding box center [562, 347] width 761 height 13
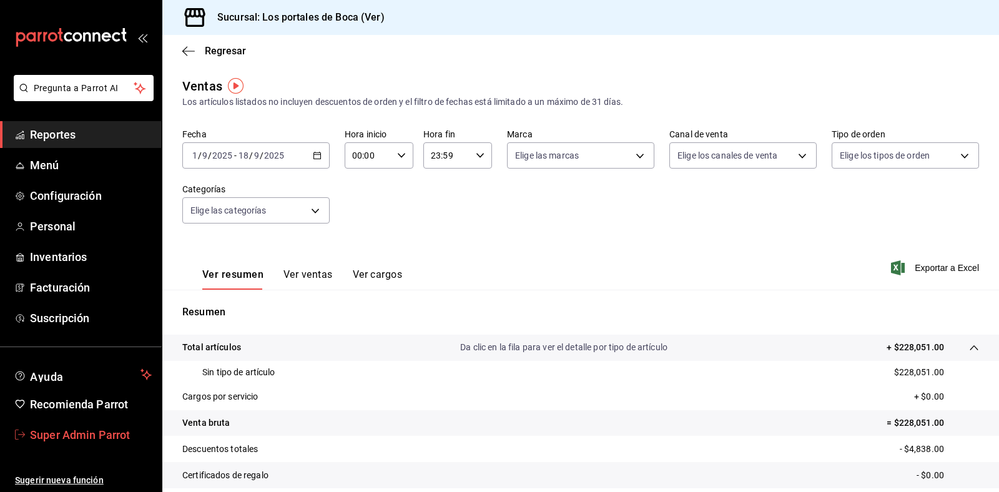
click at [74, 442] on span "Super Admin Parrot" at bounding box center [91, 434] width 122 height 17
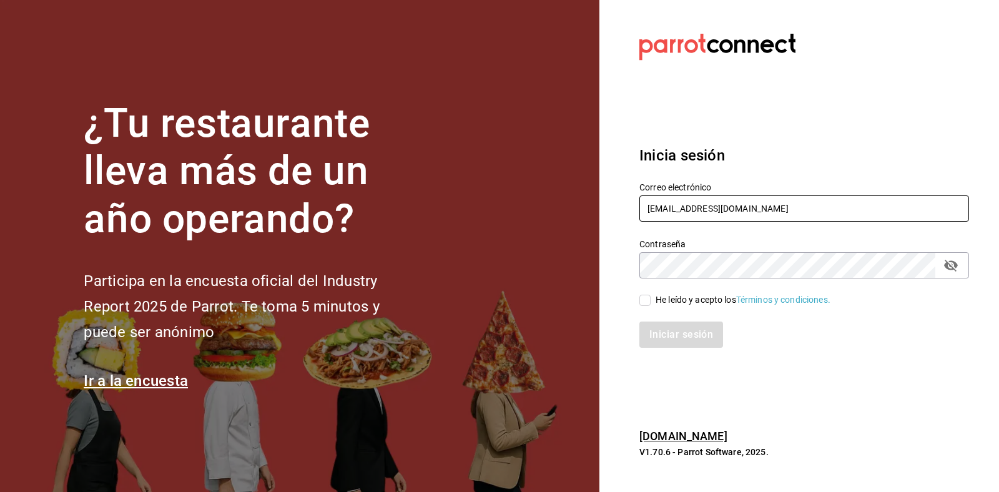
drag, startPoint x: 807, startPoint y: 211, endPoint x: 420, endPoint y: 208, distance: 386.9
click at [420, 208] on div "¿Tu restaurante lleva más de un año operando? Participa en la encuesta oficial …" at bounding box center [499, 246] width 999 height 492
type input "r"
type input "l"
type input "d"
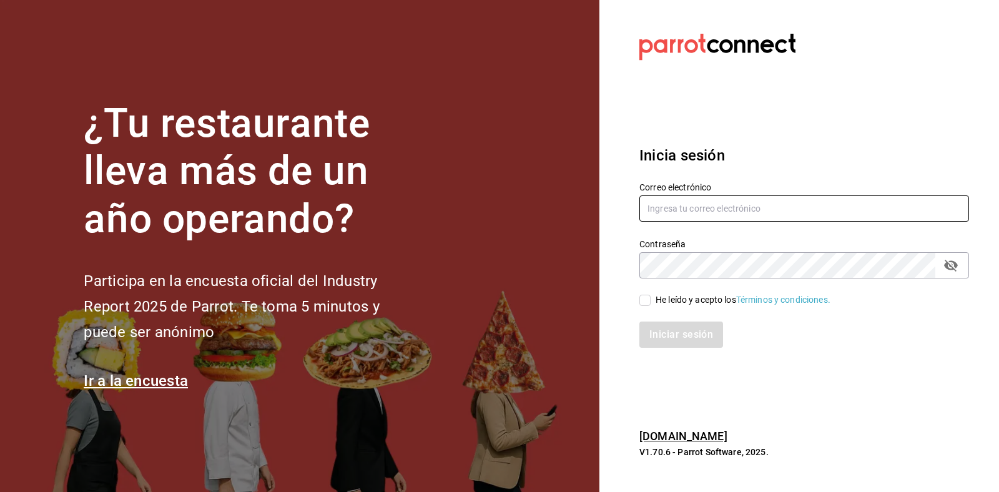
click at [716, 216] on input "text" at bounding box center [804, 208] width 330 height 26
paste input "restaurantelosdoctores@monterrey.com"
type input "restaurantelosdoctores@monterrey.com"
click at [690, 301] on div "He leído y acepto los Términos y condiciones." at bounding box center [742, 299] width 175 height 13
click at [650, 301] on input "He leído y acepto los Términos y condiciones." at bounding box center [644, 300] width 11 height 11
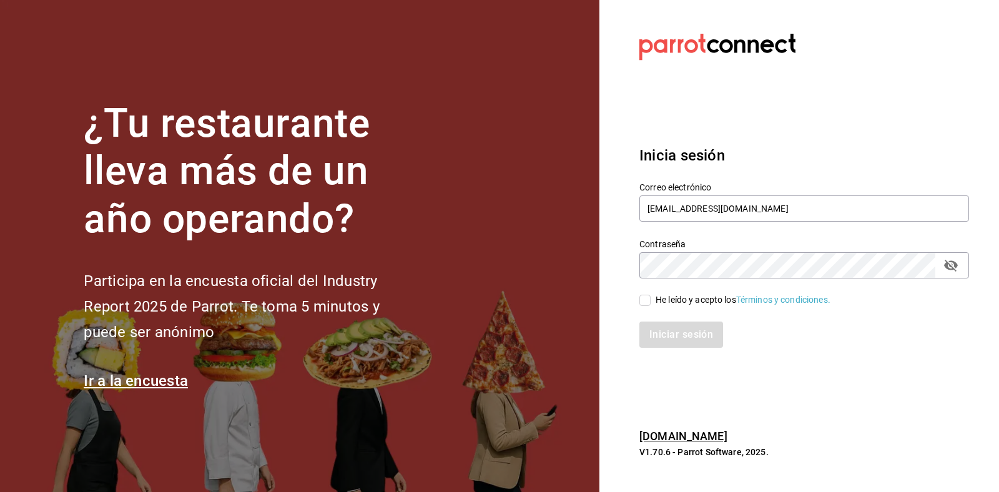
checkbox input "true"
click at [660, 328] on button "Iniciar sesión" at bounding box center [681, 334] width 85 height 26
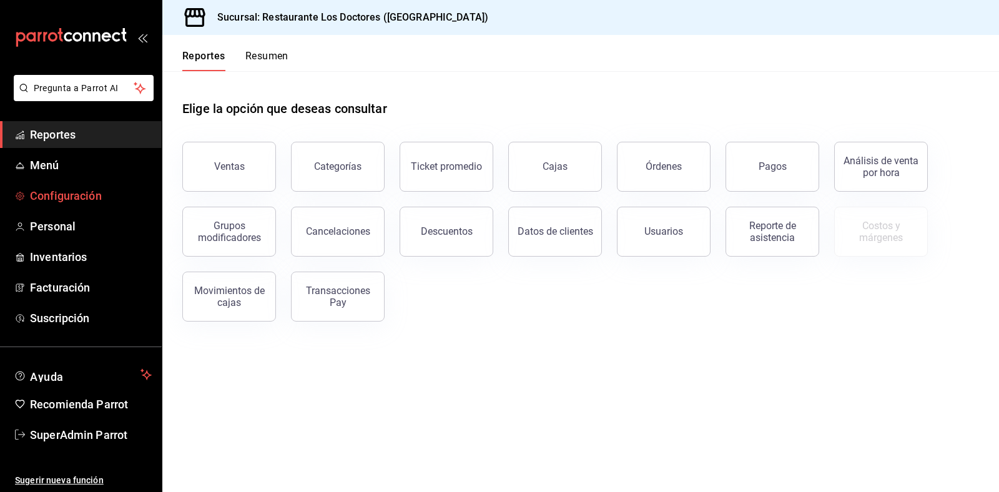
click at [54, 189] on span "Configuración" at bounding box center [91, 195] width 122 height 17
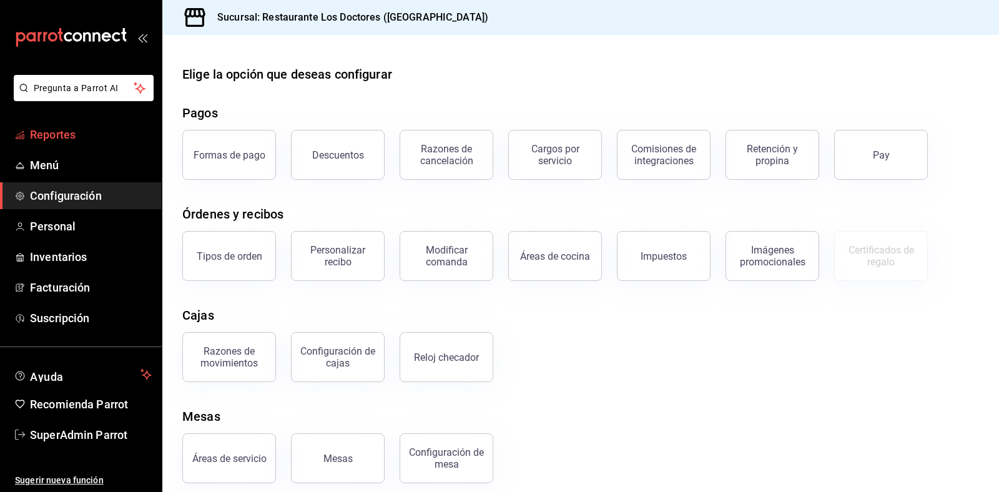
click at [53, 137] on span "Reportes" at bounding box center [91, 134] width 122 height 17
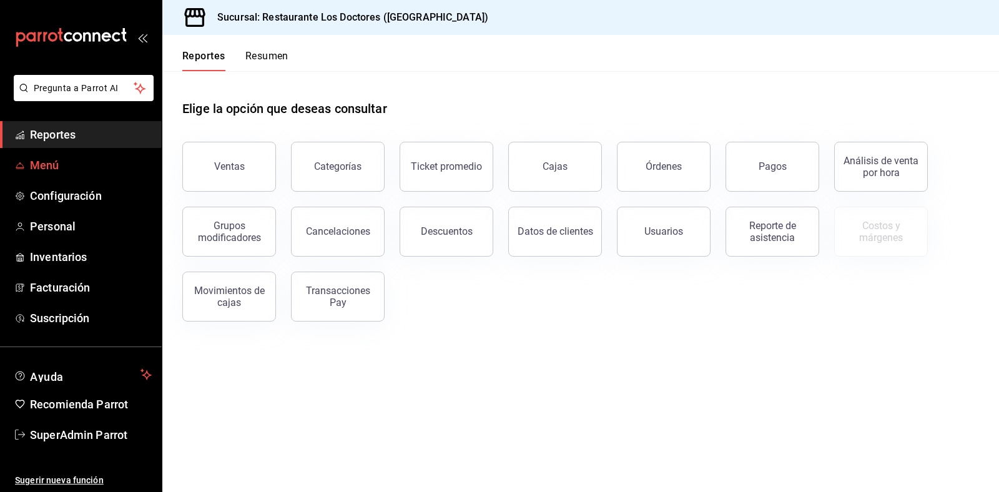
click at [56, 169] on span "Menú" at bounding box center [91, 165] width 122 height 17
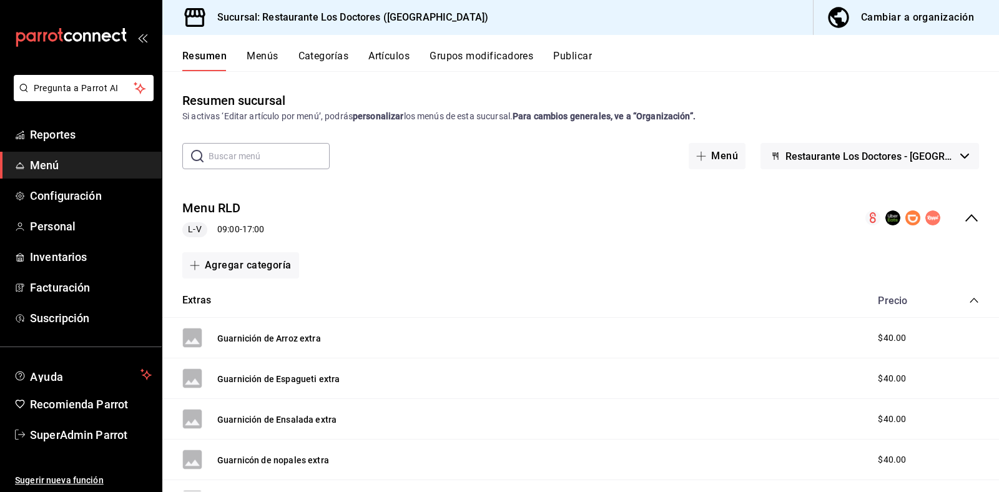
click at [344, 54] on button "Categorías" at bounding box center [323, 60] width 51 height 21
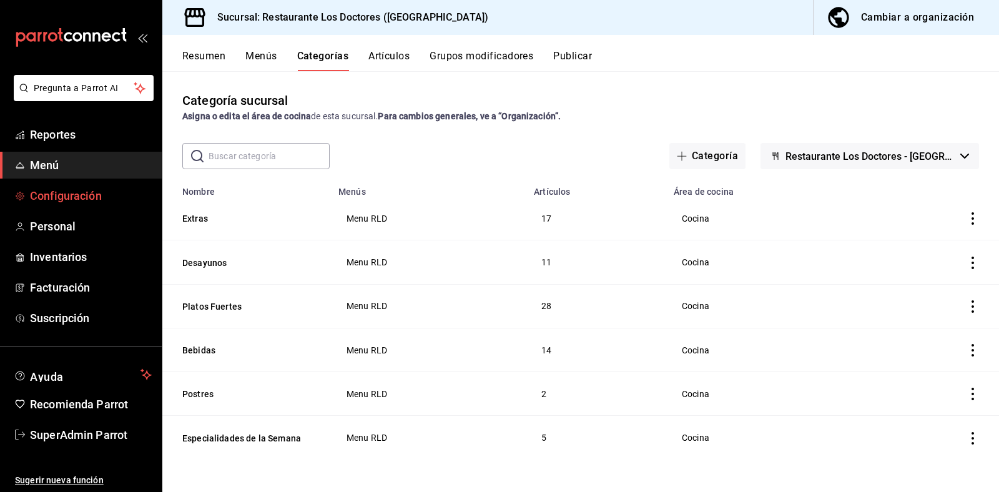
click at [74, 189] on span "Configuración" at bounding box center [91, 195] width 122 height 17
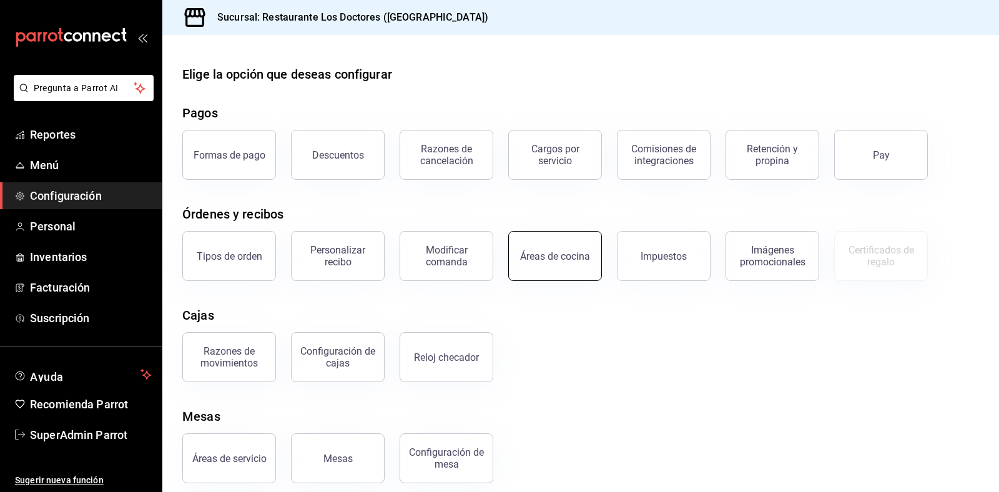
click at [541, 259] on div "Áreas de cocina" at bounding box center [555, 256] width 70 height 12
